Goal: Task Accomplishment & Management: Manage account settings

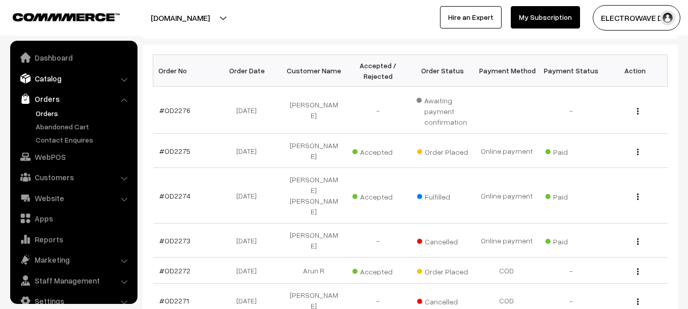
scroll to position [16, 0]
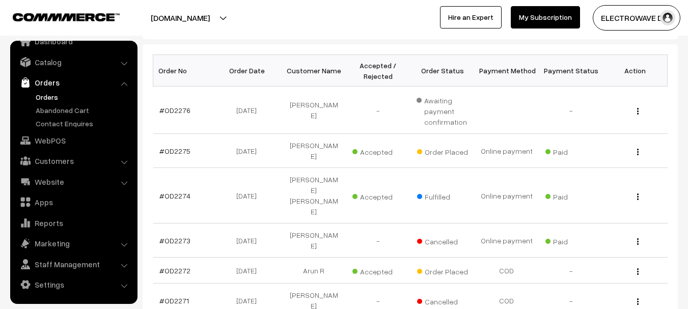
click at [42, 96] on link "Orders" at bounding box center [83, 97] width 101 height 11
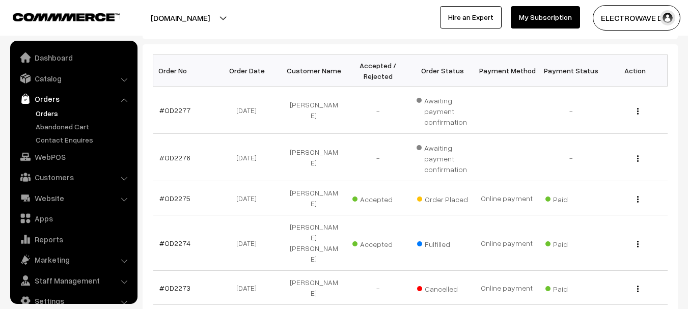
scroll to position [16, 0]
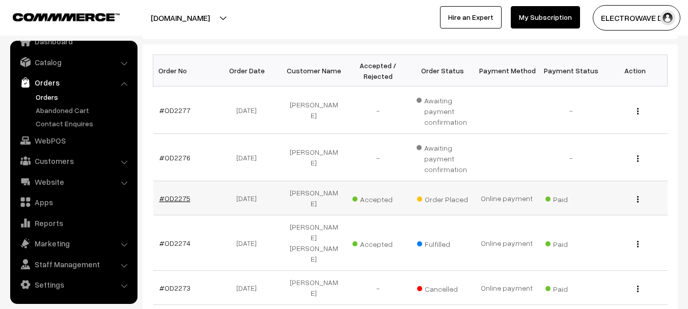
click at [173, 194] on link "#OD2275" at bounding box center [174, 198] width 31 height 9
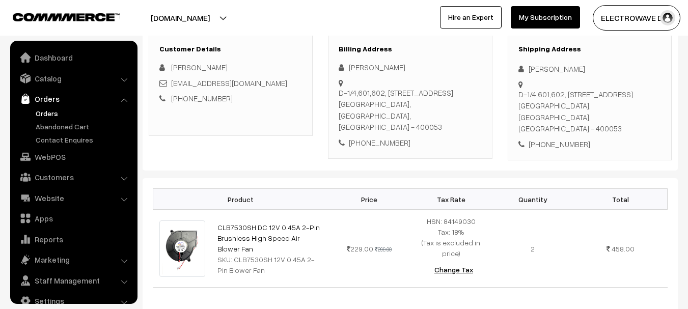
scroll to position [16, 0]
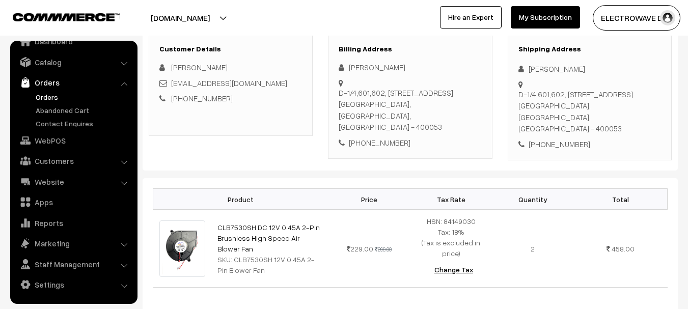
click at [618, 115] on div "D-1/4,601,602, Yamuna Nagar chsl Oshiwara, Andheri West Mumbai Mumbai, Maharash…" at bounding box center [589, 112] width 143 height 46
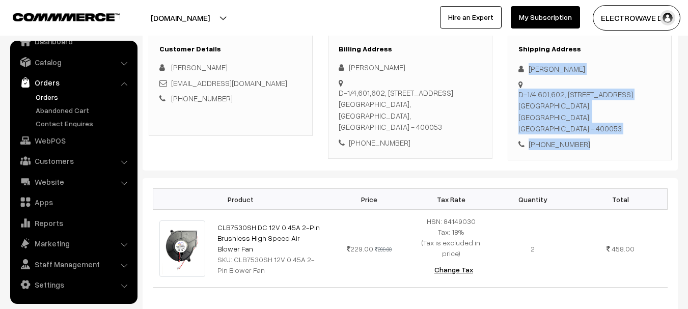
copy div "Rajesh Rawal D-1/4,601,602, Yamuna Nagar chsl Oshiwara, Andheri West Mumbai Mum…"
drag, startPoint x: 530, startPoint y: 69, endPoint x: 599, endPoint y: 152, distance: 108.4
click at [599, 152] on div "Customer Details Rajesh Rawal sevenseasproperties27@gmail.com +91 9967789647 Bi…" at bounding box center [410, 97] width 535 height 147
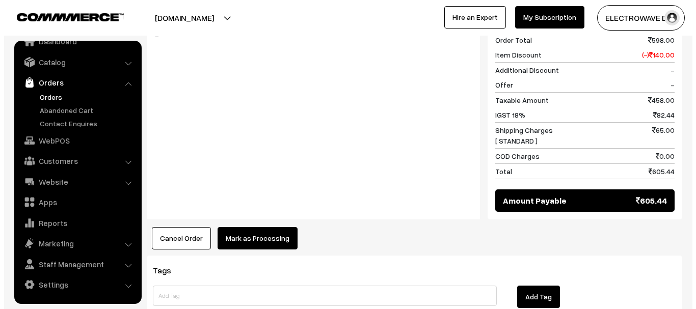
scroll to position [542, 0]
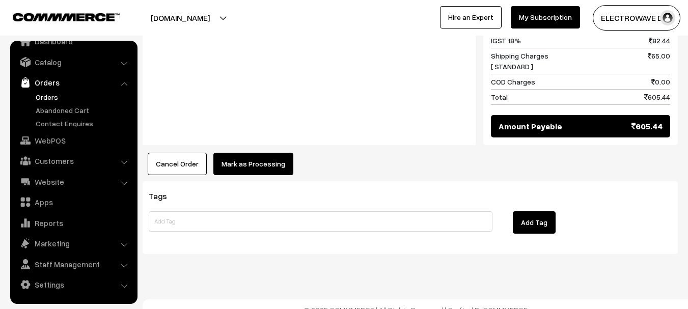
click at [245, 160] on button "Mark as Processing" at bounding box center [253, 164] width 80 height 22
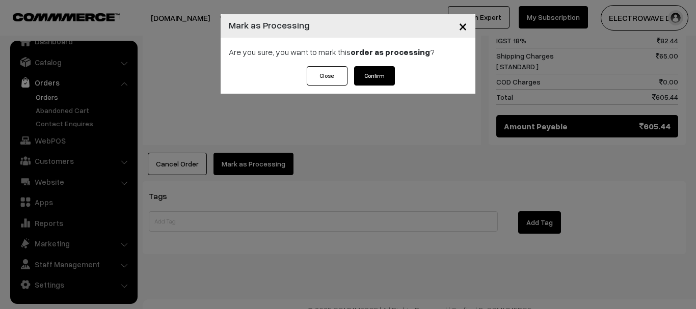
click at [373, 73] on button "Confirm" at bounding box center [374, 75] width 41 height 19
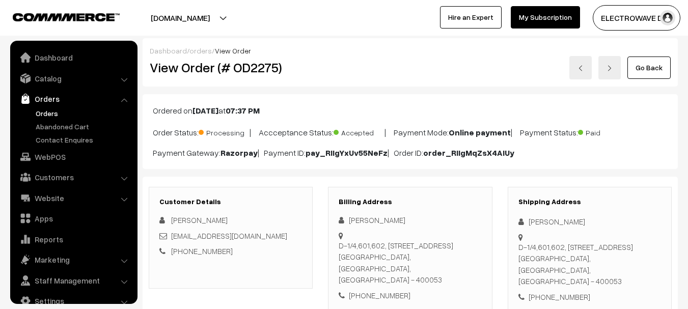
scroll to position [16, 0]
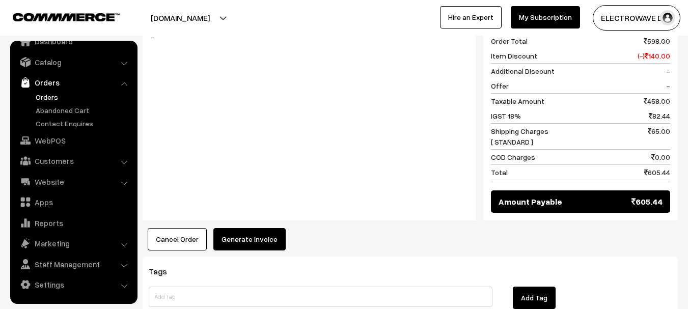
click at [236, 233] on button "Generate Invoice" at bounding box center [249, 239] width 72 height 22
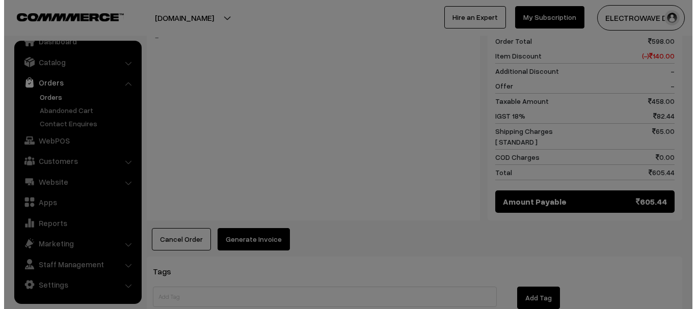
scroll to position [459, 0]
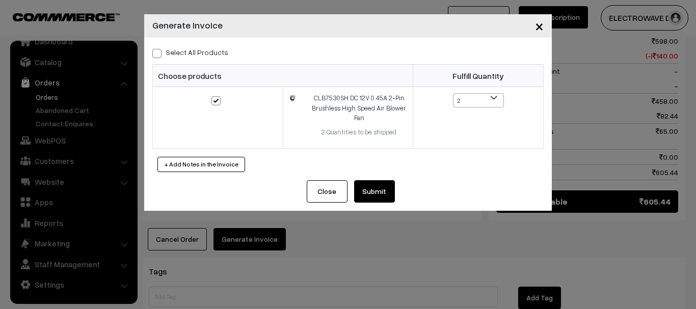
click at [375, 179] on div "Select All Products Choose products Fulfill Quantity 2 1 2" at bounding box center [347, 109] width 407 height 143
click at [371, 187] on button "Submit" at bounding box center [374, 191] width 41 height 22
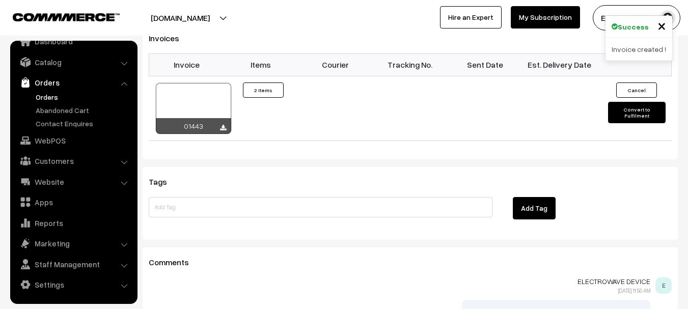
scroll to position [611, 0]
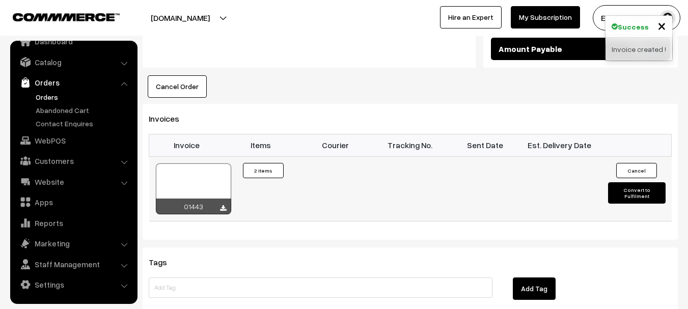
click at [203, 163] on div at bounding box center [193, 188] width 75 height 51
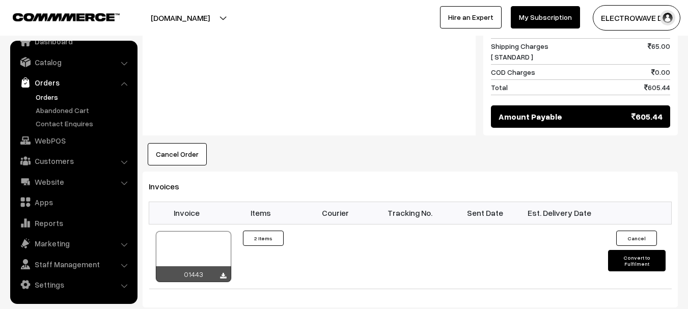
scroll to position [560, 0]
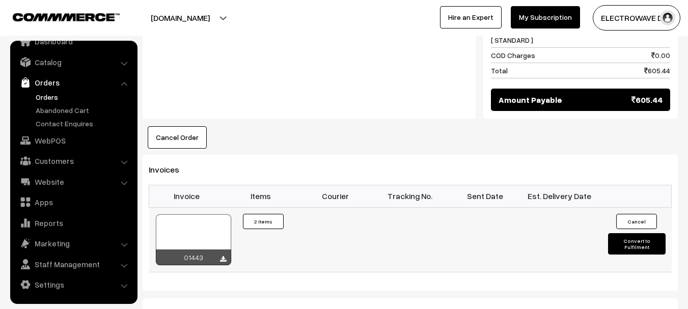
click at [621, 237] on button "Convert to Fulfilment" at bounding box center [637, 243] width 58 height 21
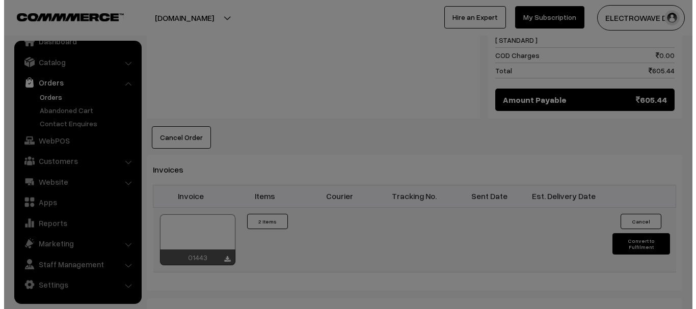
scroll to position [561, 0]
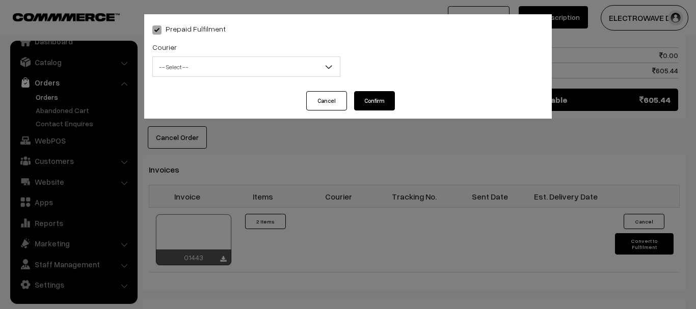
click at [206, 60] on span "-- Select --" at bounding box center [246, 67] width 187 height 18
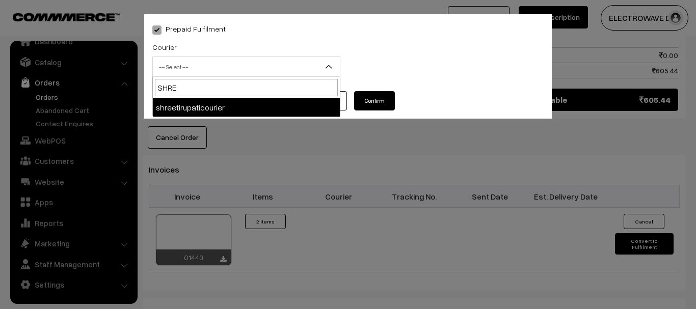
type input "SHREE"
select select "8"
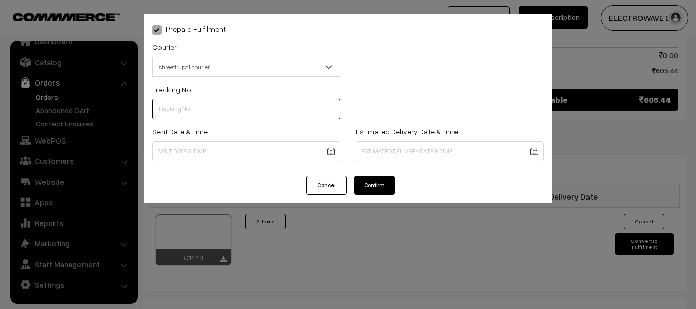
click at [182, 107] on input "text" at bounding box center [246, 109] width 188 height 20
type input "374800045799"
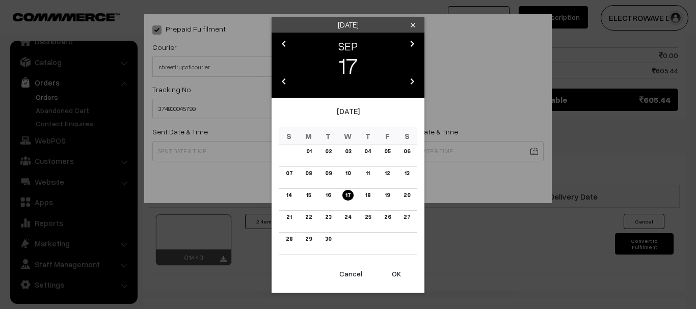
click at [401, 280] on button "OK" at bounding box center [396, 274] width 41 height 22
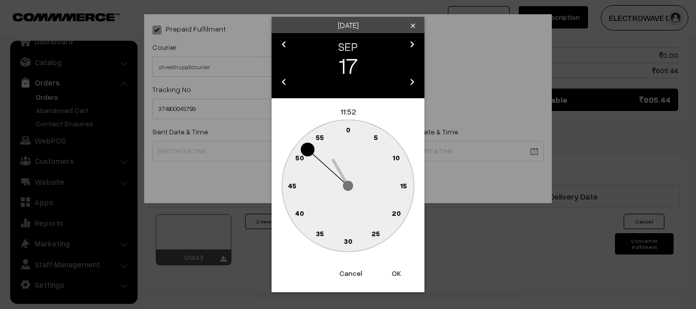
click at [401, 280] on button "OK" at bounding box center [396, 273] width 41 height 22
type input "17-09-2025 11:52"
click at [401, 280] on div "Prepaid Fulfilment Courier -- Select -- BlueDart Xpressbees Delhivery Speed Pos…" at bounding box center [348, 154] width 696 height 309
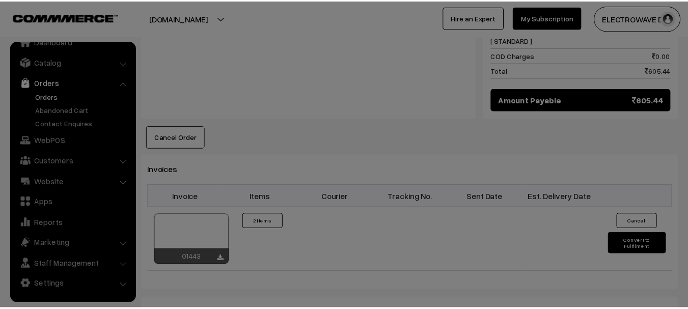
scroll to position [560, 0]
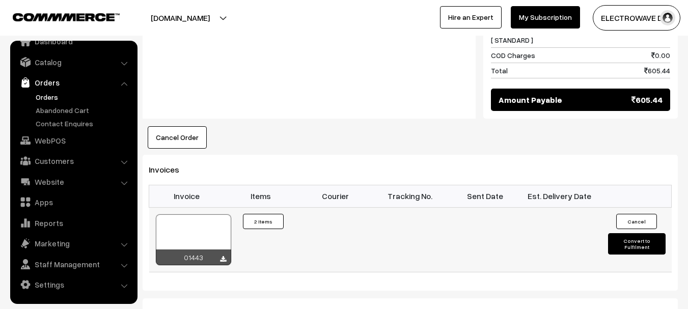
click at [627, 234] on button "Convert to Fulfilment" at bounding box center [637, 243] width 58 height 21
select select "0"
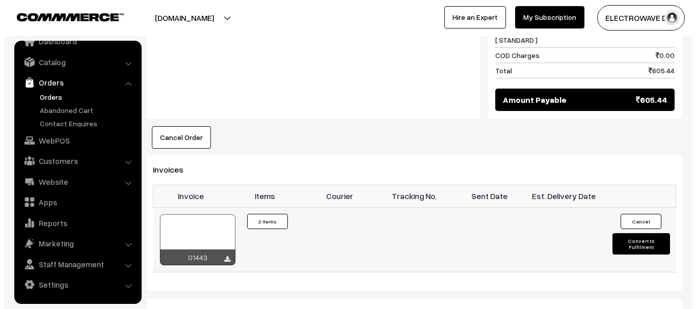
scroll to position [561, 0]
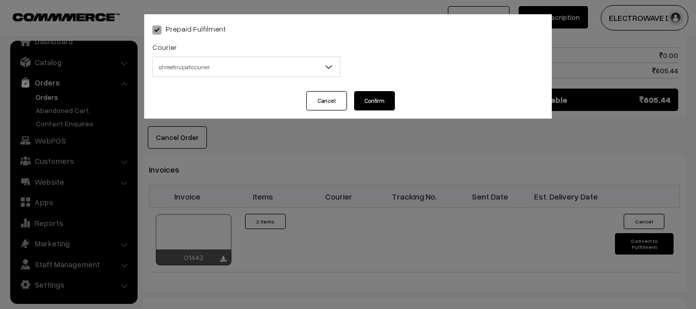
click at [209, 62] on span "shreetirupaticourier" at bounding box center [246, 67] width 187 height 18
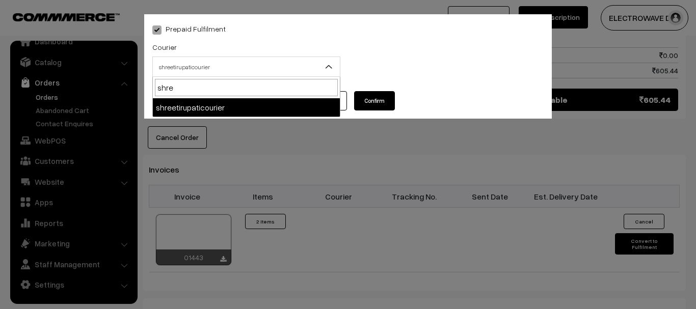
type input "shree"
select select "8"
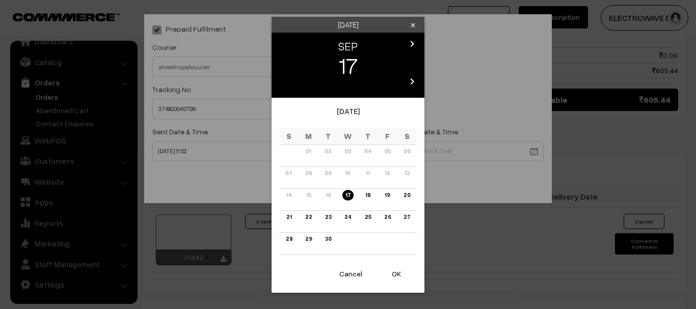
click at [290, 217] on link "21" at bounding box center [288, 217] width 11 height 11
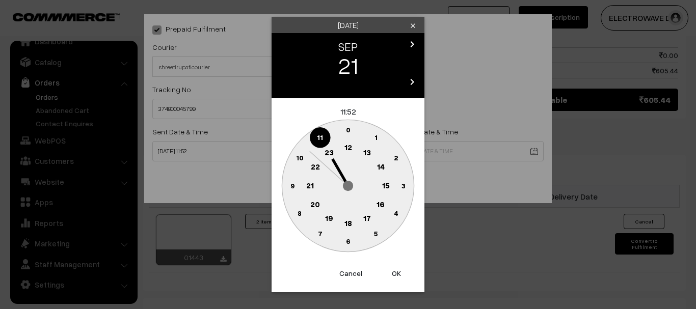
click at [396, 272] on button "OK" at bounding box center [396, 273] width 41 height 22
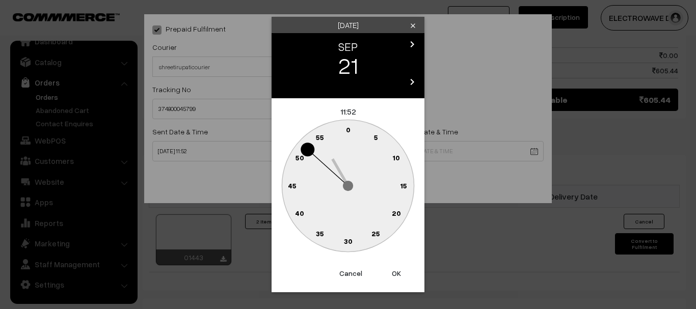
drag, startPoint x: 396, startPoint y: 272, endPoint x: 383, endPoint y: 232, distance: 42.4
click at [396, 272] on button "OK" at bounding box center [396, 273] width 41 height 22
type input "21-09-2025 11:52"
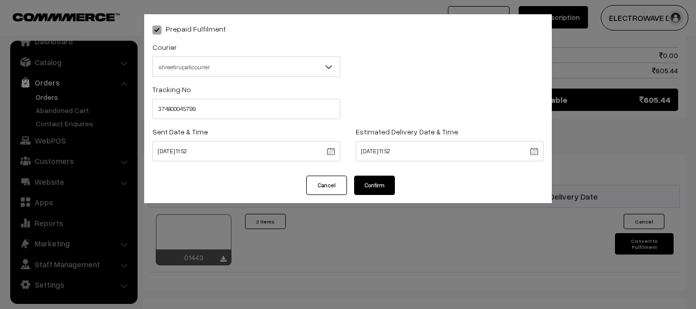
click at [370, 186] on button "Confirm" at bounding box center [374, 185] width 41 height 19
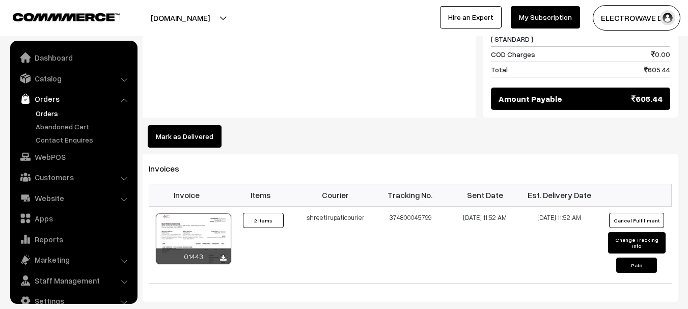
scroll to position [16, 0]
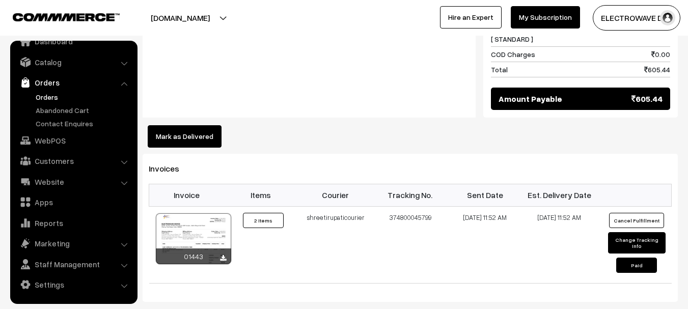
click at [39, 97] on link "Orders" at bounding box center [83, 97] width 101 height 11
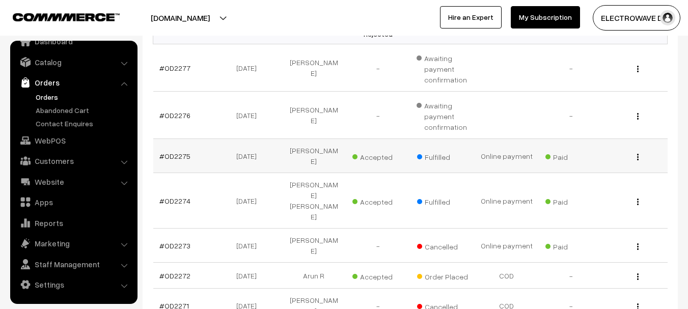
scroll to position [204, 0]
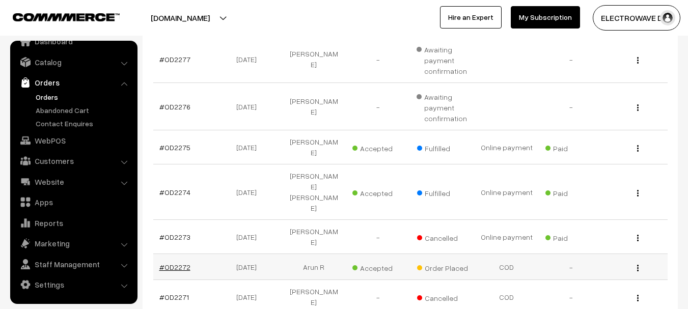
click at [178, 263] on link "#OD2272" at bounding box center [174, 267] width 31 height 9
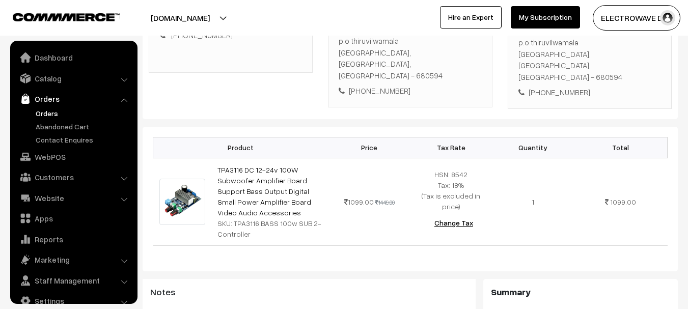
scroll to position [16, 0]
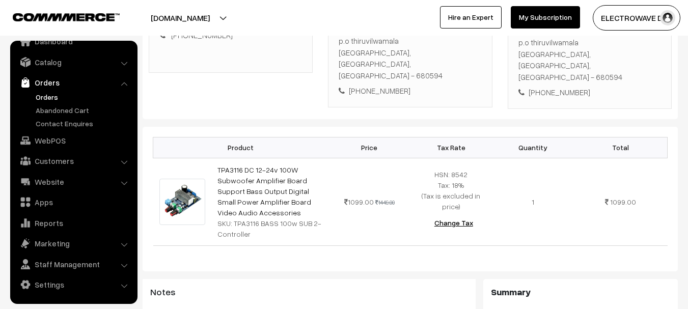
click at [54, 101] on link "Orders" at bounding box center [83, 97] width 101 height 11
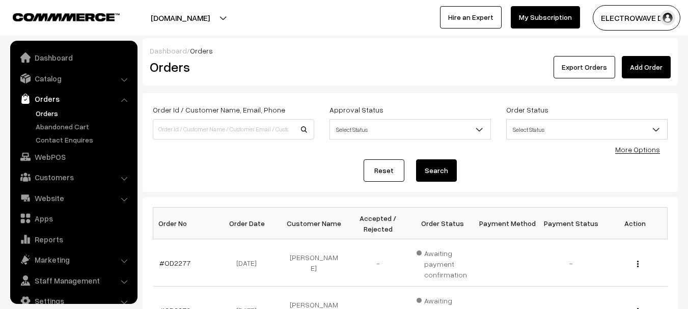
scroll to position [16, 0]
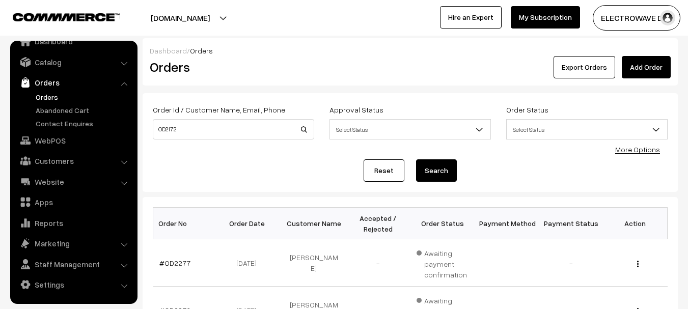
type input "OD2172"
click at [416, 159] on button "Search" at bounding box center [436, 170] width 41 height 22
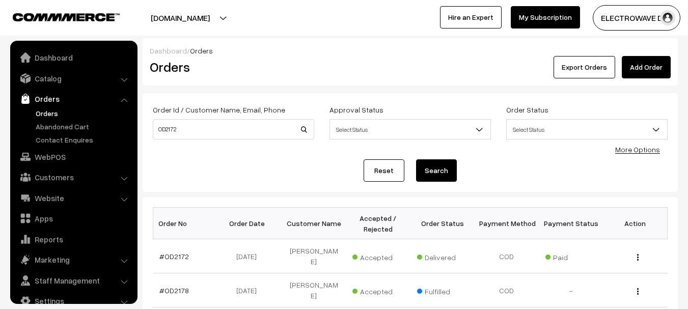
scroll to position [16, 0]
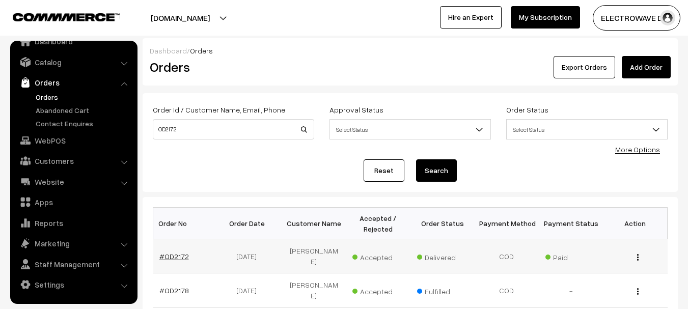
click at [182, 252] on link "#OD2172" at bounding box center [174, 256] width 30 height 9
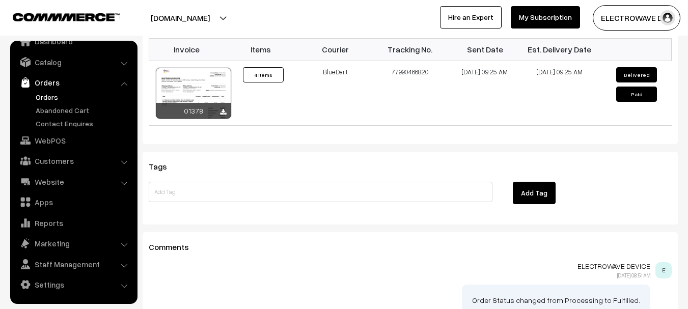
scroll to position [560, 0]
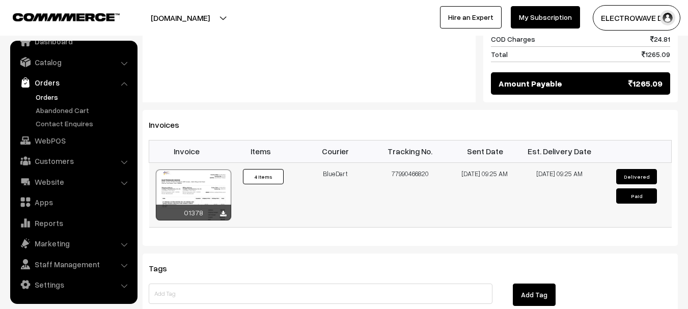
click at [621, 188] on button "Paid" at bounding box center [636, 195] width 41 height 15
click at [636, 188] on button "Paid" at bounding box center [636, 195] width 41 height 15
click at [640, 169] on button "Delivered" at bounding box center [636, 176] width 41 height 15
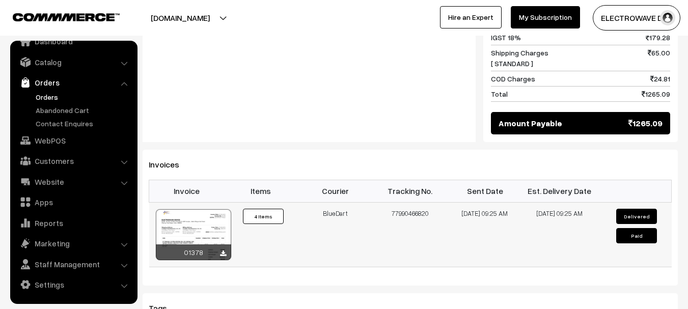
scroll to position [673, 0]
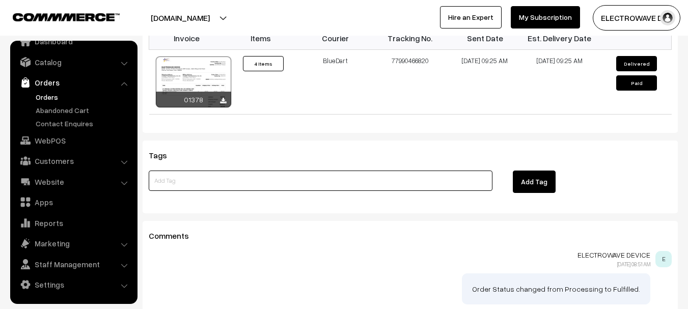
click at [262, 171] on input at bounding box center [321, 181] width 344 height 20
type input "RETURN RECEIVED REMOTE NOT WORK BECOUSE IT DIFFRENT CODE"
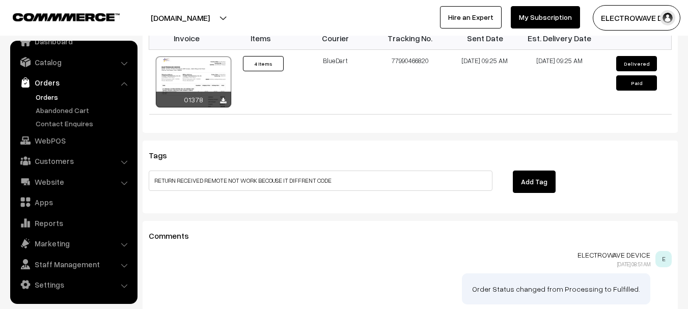
click at [513, 171] on button "Add Tag" at bounding box center [534, 182] width 43 height 22
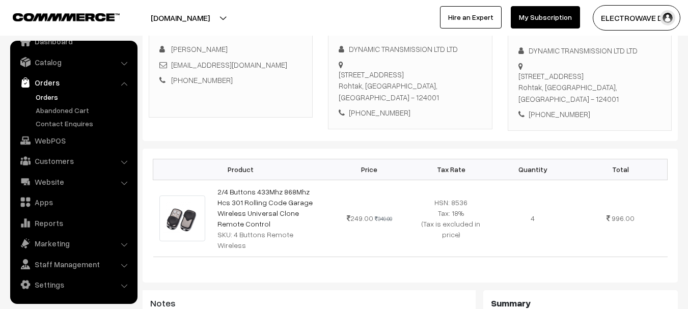
scroll to position [0, 0]
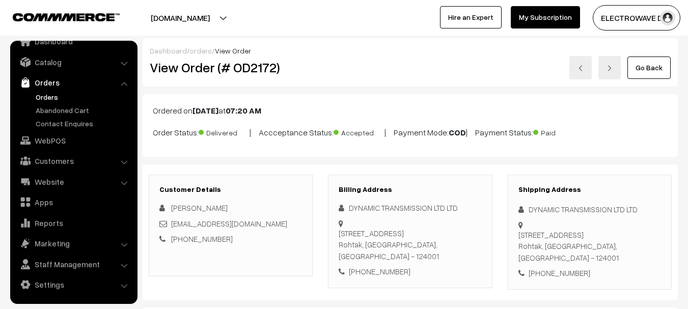
click at [49, 98] on link "Orders" at bounding box center [83, 97] width 101 height 11
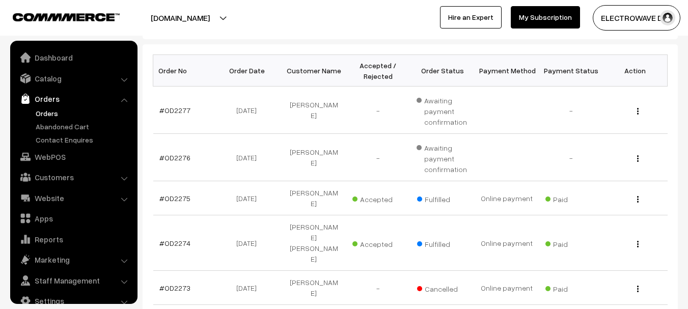
scroll to position [16, 0]
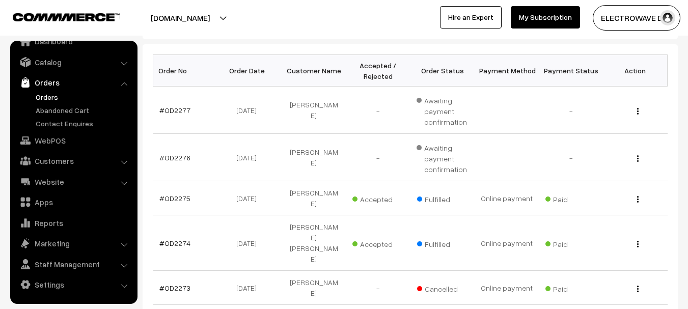
click at [218, 10] on button "[DOMAIN_NAME]" at bounding box center [180, 17] width 130 height 25
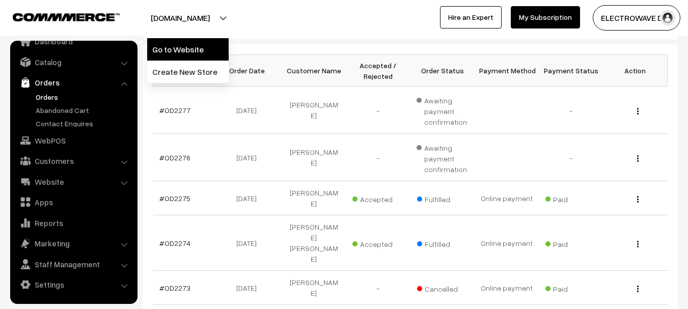
click at [195, 49] on link "Go to Website" at bounding box center [187, 49] width 81 height 22
